Goal: Navigation & Orientation: Find specific page/section

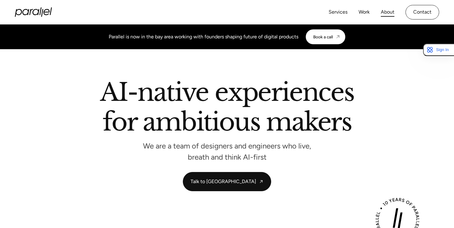
click at [388, 14] on link "About" at bounding box center [388, 12] width 14 height 9
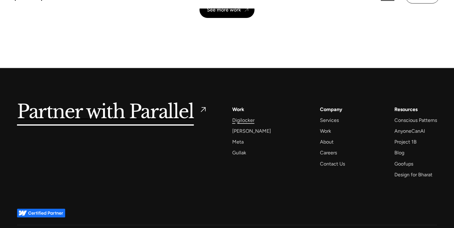
scroll to position [1345, 0]
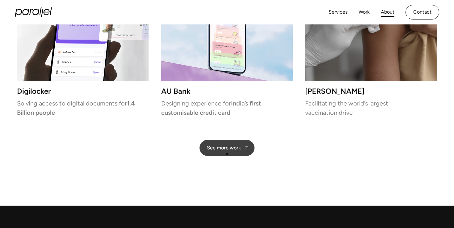
click at [227, 154] on link "See more work" at bounding box center [227, 148] width 55 height 16
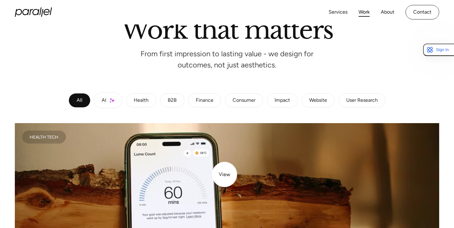
scroll to position [58, 0]
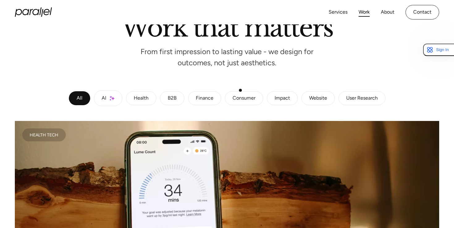
click at [247, 95] on link "Consumer" at bounding box center [244, 98] width 38 height 14
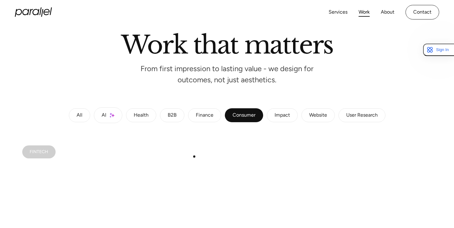
scroll to position [0, 0]
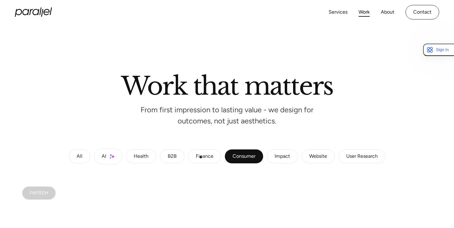
click at [201, 157] on div "Finance" at bounding box center [205, 157] width 18 height 4
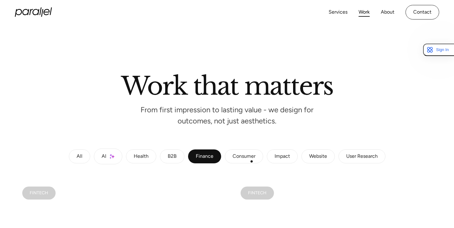
click at [255, 163] on link "Consumer" at bounding box center [244, 156] width 38 height 14
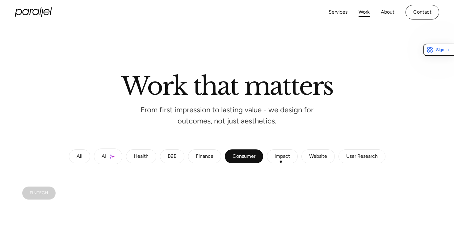
click at [285, 162] on link "Impact" at bounding box center [282, 156] width 31 height 14
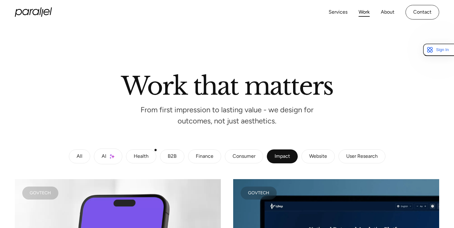
click at [147, 151] on link "Health" at bounding box center [141, 156] width 30 height 14
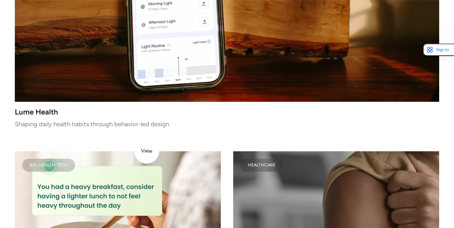
scroll to position [291, 0]
